Goal: Task Accomplishment & Management: Use online tool/utility

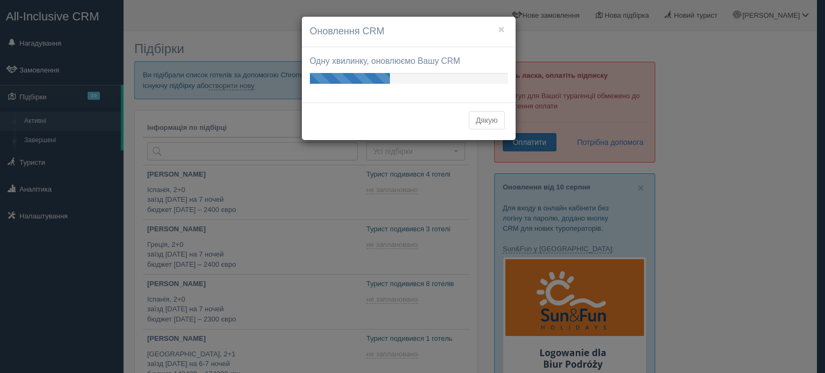
click at [491, 121] on button "Дякую" at bounding box center [487, 120] width 36 height 18
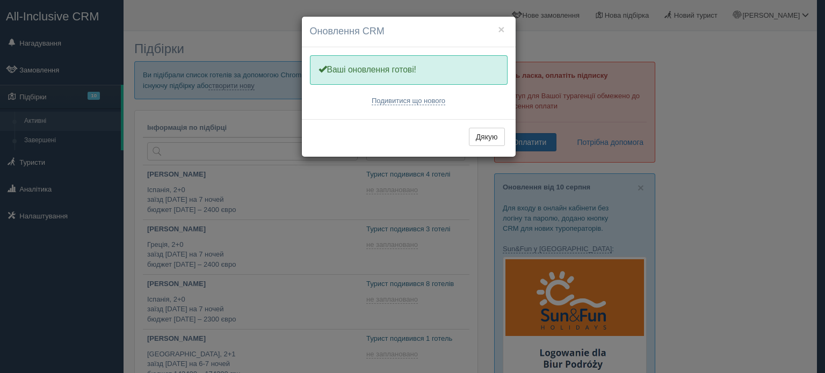
click at [492, 123] on div "Дякую" at bounding box center [409, 138] width 214 height 38
click at [487, 135] on button "Дякую" at bounding box center [487, 137] width 36 height 18
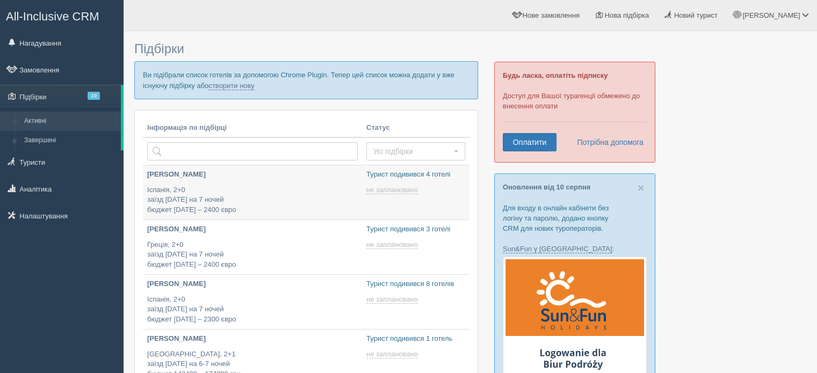
type input "2025-08-12 21:30"
click at [64, 168] on link "Туристи" at bounding box center [62, 162] width 124 height 24
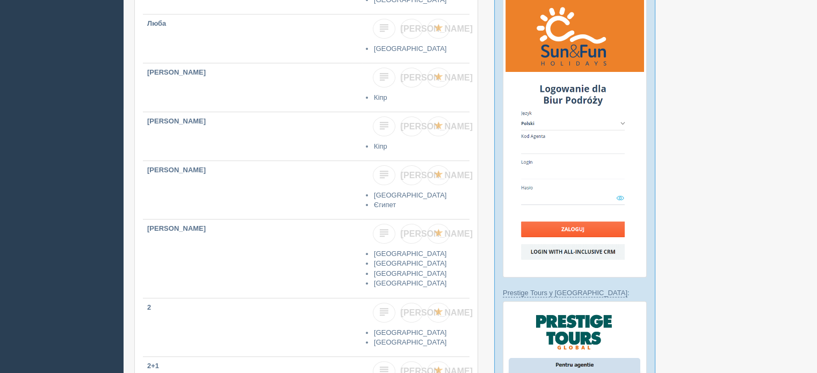
scroll to position [242, 0]
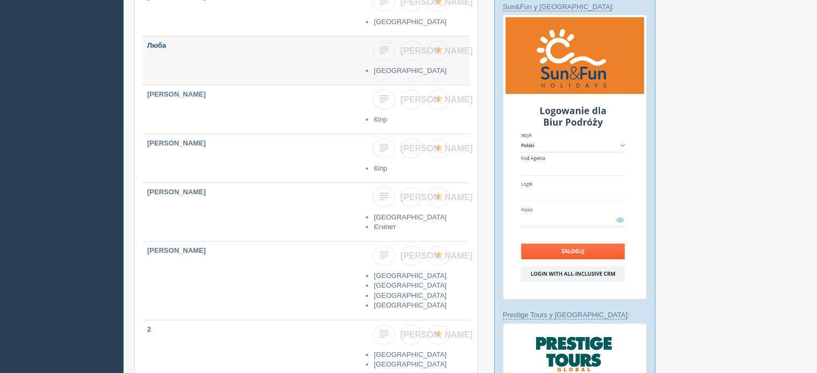
click at [156, 44] on b "Люба" at bounding box center [156, 45] width 19 height 8
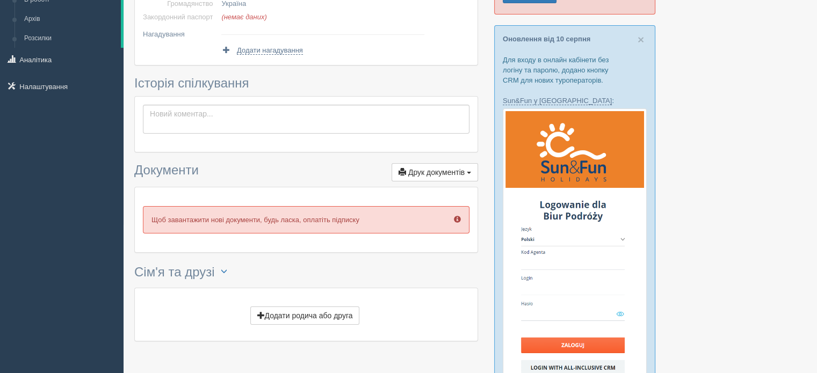
drag, startPoint x: 825, startPoint y: 100, endPoint x: 825, endPoint y: 159, distance: 58.6
click at [817, 159] on html "All-Inclusive CRM Нагадування Замовлення" at bounding box center [408, 38] width 817 height 373
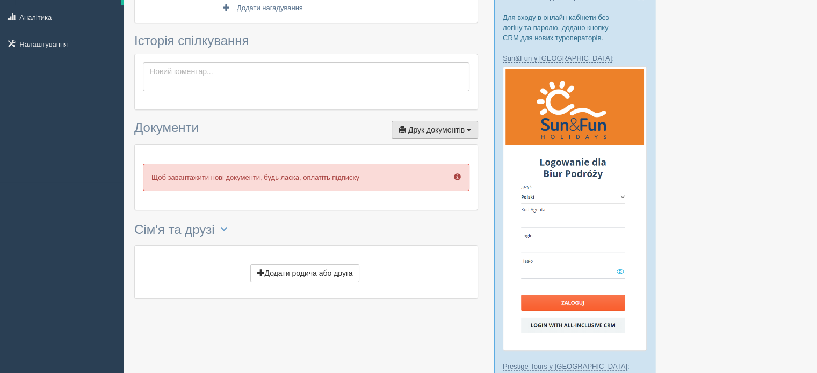
click at [471, 131] on button "Друк документів Друк" at bounding box center [435, 130] width 87 height 18
click at [449, 169] on link "Розрахункова квитанція" at bounding box center [428, 167] width 99 height 18
click at [426, 146] on div "Файли Дії Щоб завантажити нові документи, будь ласка, оплатіть підписку" at bounding box center [306, 177] width 343 height 65
click at [419, 127] on span "Друк документів" at bounding box center [436, 130] width 56 height 9
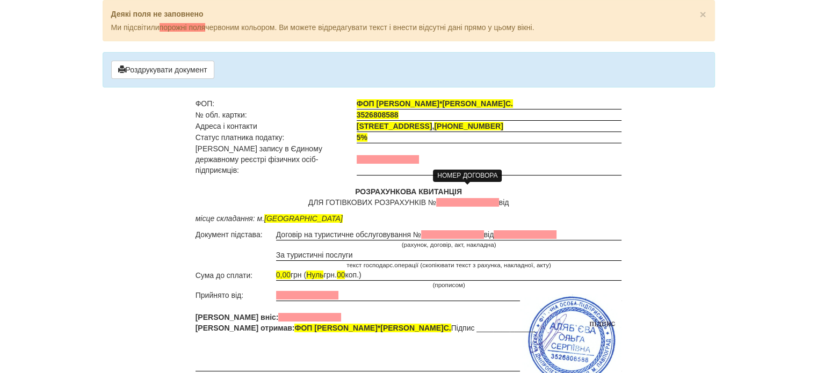
click at [455, 198] on span at bounding box center [467, 202] width 63 height 9
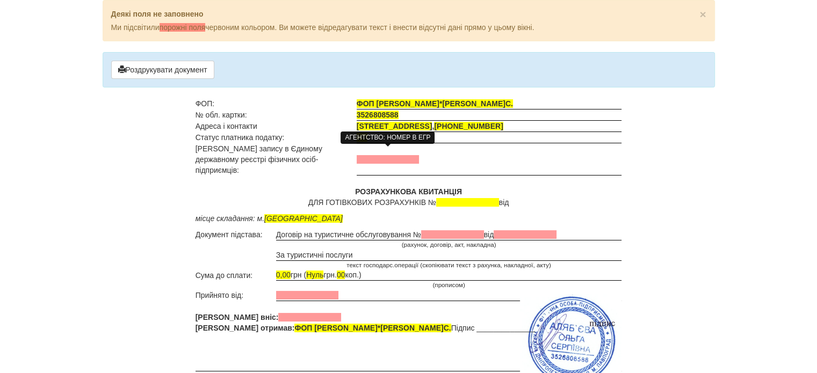
click at [376, 156] on span at bounding box center [388, 159] width 63 height 9
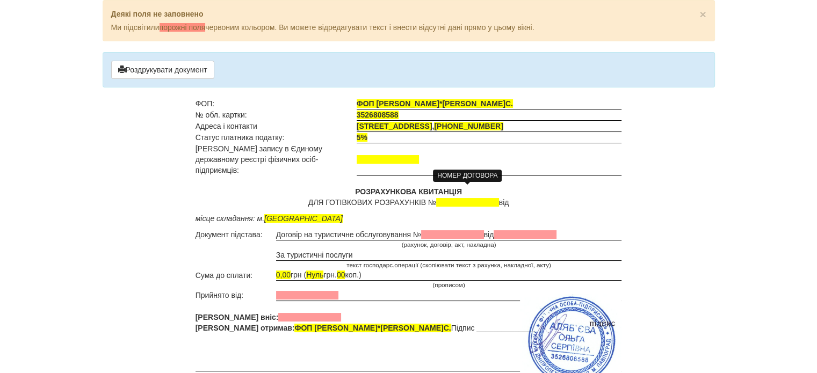
click at [478, 198] on span at bounding box center [467, 202] width 63 height 9
click at [477, 198] on span at bounding box center [467, 202] width 63 height 9
click at [436, 231] on span at bounding box center [452, 235] width 63 height 9
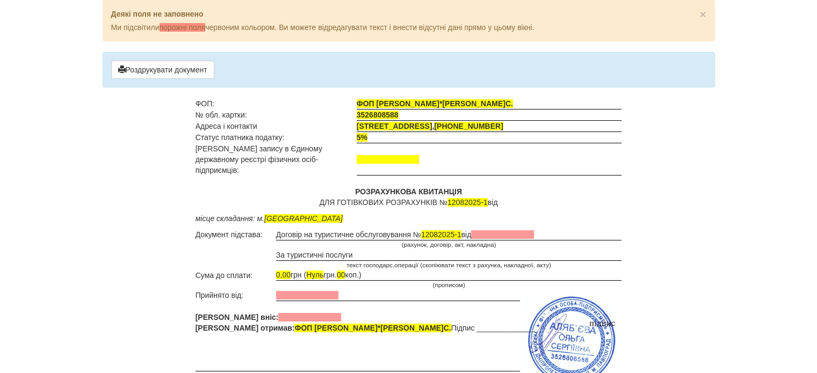
click at [513, 241] on td "(рахунок, договір, акт, накладна)" at bounding box center [449, 245] width 346 height 9
click at [512, 231] on span at bounding box center [502, 235] width 63 height 9
click at [281, 271] on span "0,00" at bounding box center [283, 275] width 15 height 9
click at [353, 229] on td "Договір на туристичне обслуговування № 12082025-1 від [DATE]" at bounding box center [449, 234] width 346 height 11
click at [350, 290] on td at bounding box center [449, 295] width 346 height 11
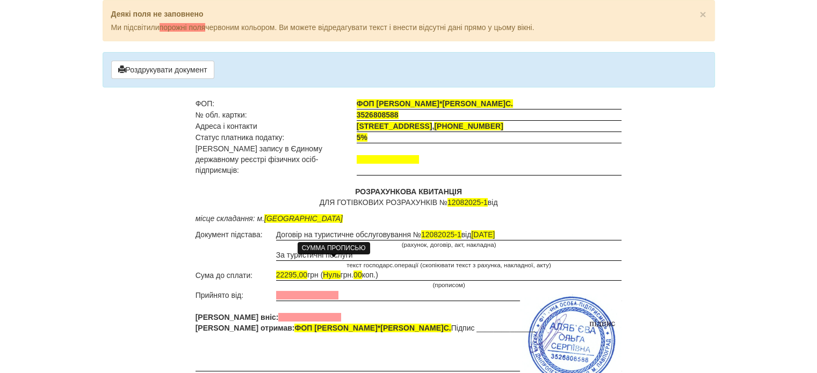
click at [340, 271] on span "Нуль" at bounding box center [331, 275] width 17 height 9
click at [394, 270] on td "22295,00 грн ( Двадцять дві тисячі грн. 00 коп.)" at bounding box center [449, 275] width 346 height 11
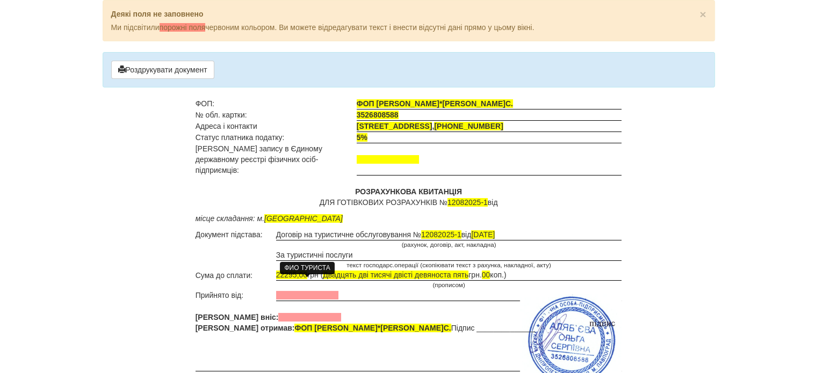
click at [284, 291] on span at bounding box center [307, 295] width 63 height 9
click at [365, 191] on p "РОЗРАХУНКОВА КВИТАНЦІЯ ДЛЯ ГОТІВКОВИХ РОЗРАХУНКІВ № 12082025-1 від" at bounding box center [409, 196] width 427 height 21
